Goal: Task Accomplishment & Management: Complete application form

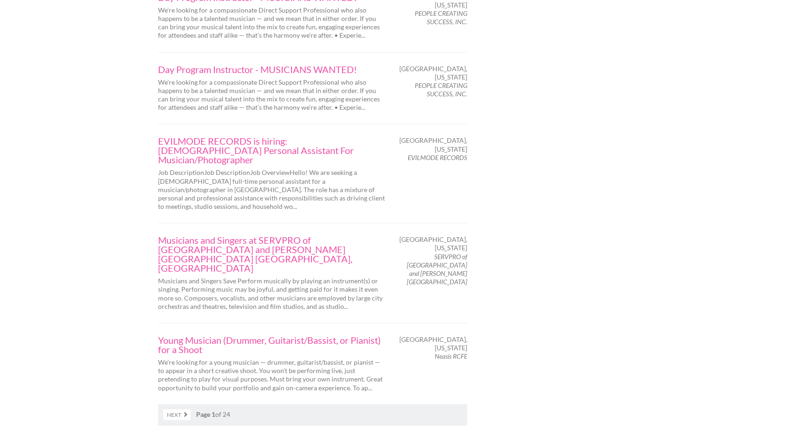
scroll to position [1490, 0]
click at [181, 408] on link "Next" at bounding box center [176, 413] width 27 height 11
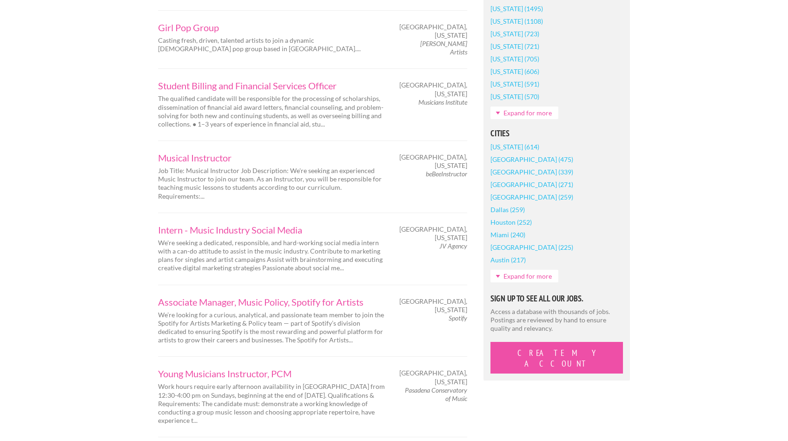
scroll to position [604, 0]
click at [241, 296] on link "Associate Manager, Music Policy, Spotify for Artists" at bounding box center [272, 300] width 228 height 9
